Goal: Use online tool/utility: Utilize a website feature to perform a specific function

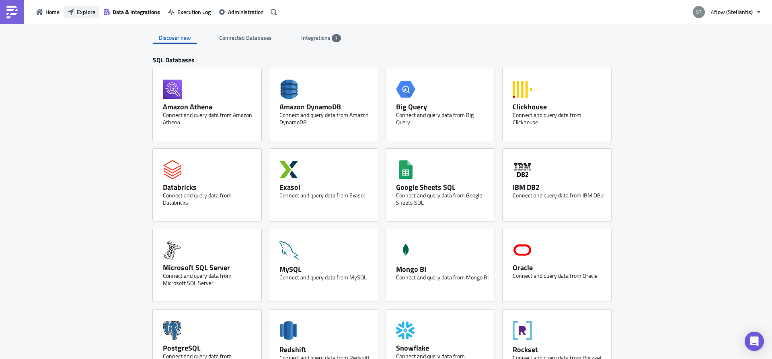
click at [84, 13] on span "Explore" at bounding box center [86, 12] width 19 height 8
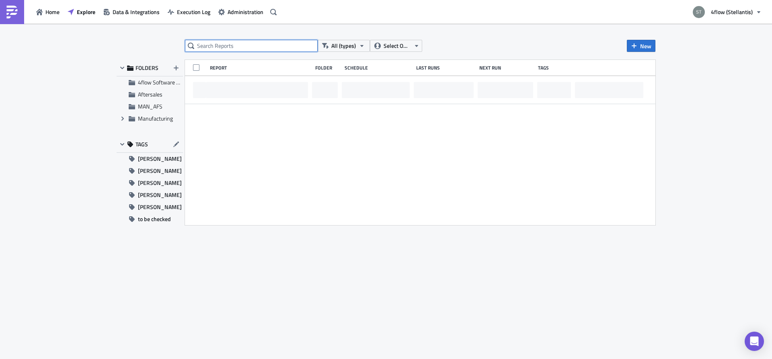
click at [264, 51] on input "text" at bounding box center [251, 46] width 133 height 12
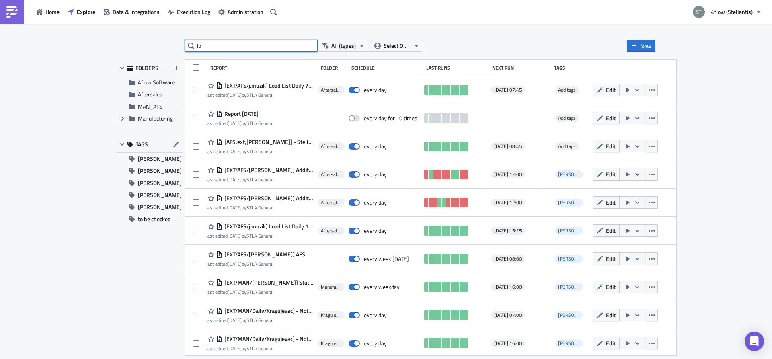
type input "lp"
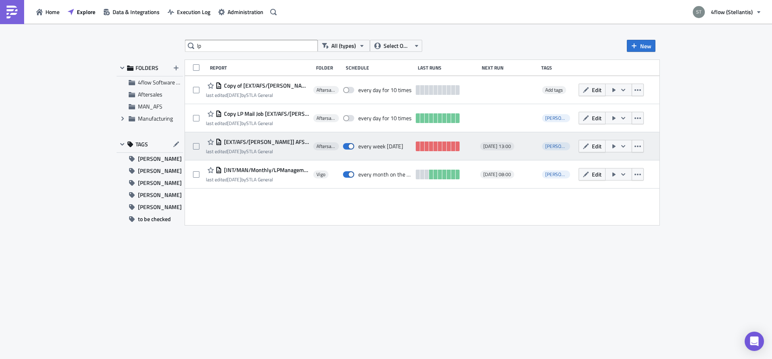
click at [255, 141] on span "[EXT/AFS/[PERSON_NAME]] AFS LPM Raw Data" at bounding box center [265, 141] width 87 height 7
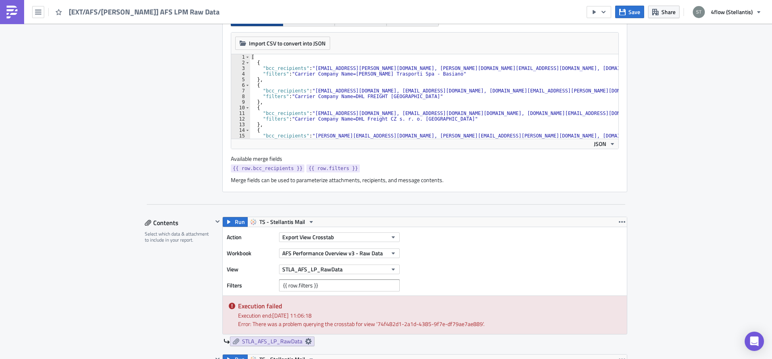
scroll to position [304, 0]
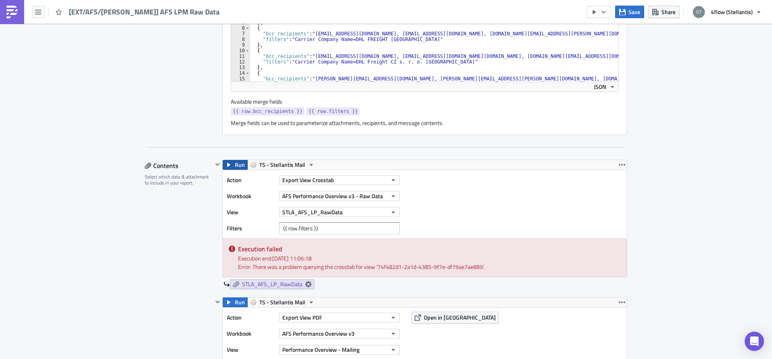
click at [241, 166] on span "Run" at bounding box center [240, 165] width 10 height 10
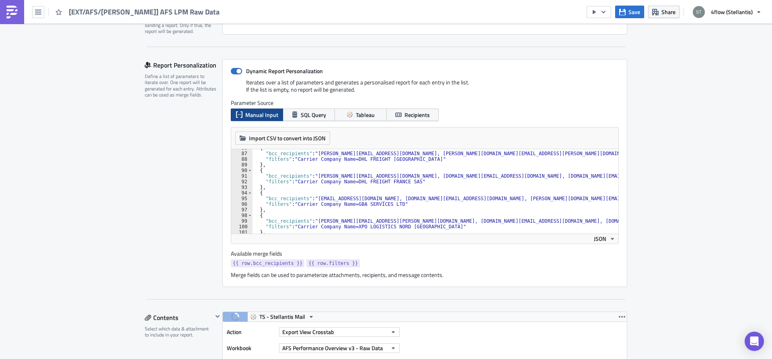
scroll to position [483, 0]
paste textarea "[PERSON_NAME][EMAIL_ADDRESS][PERSON_NAME][DOMAIN_NAME]"
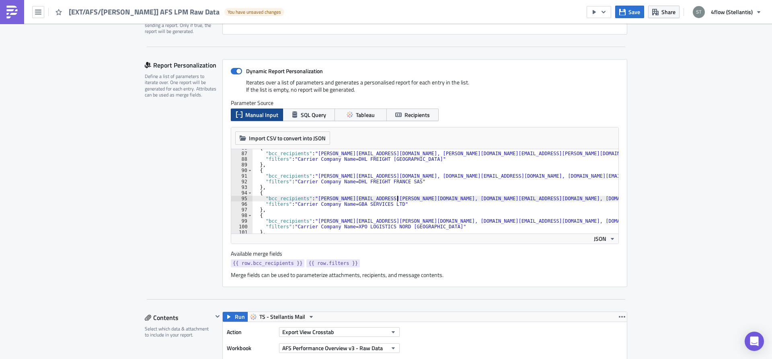
type textarea "},"
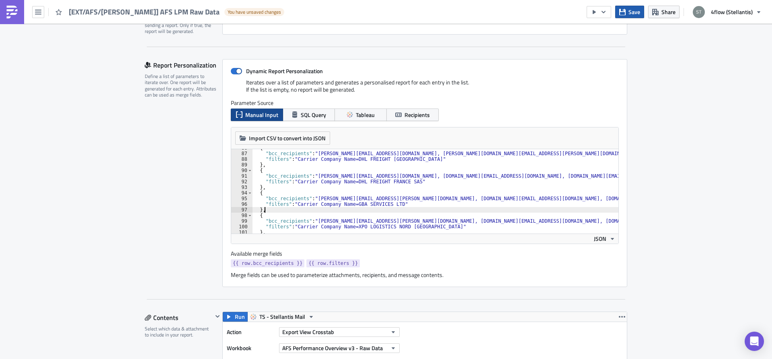
click at [633, 15] on span "Save" at bounding box center [635, 12] width 12 height 8
click at [626, 14] on icon "button" at bounding box center [623, 12] width 6 height 6
